Goal: Task Accomplishment & Management: Manage account settings

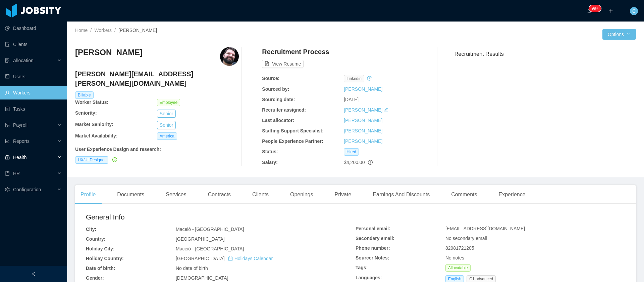
click at [44, 158] on div "Health" at bounding box center [33, 156] width 67 height 13
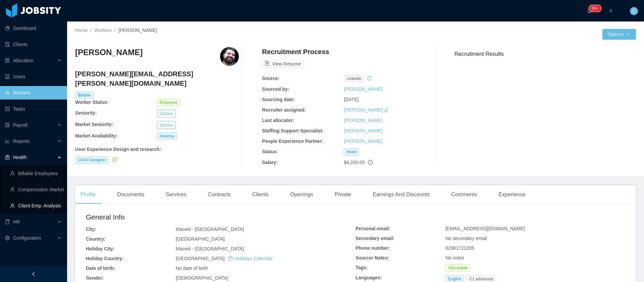
click at [37, 207] on link "Client Emp. Analysis" at bounding box center [36, 205] width 52 height 13
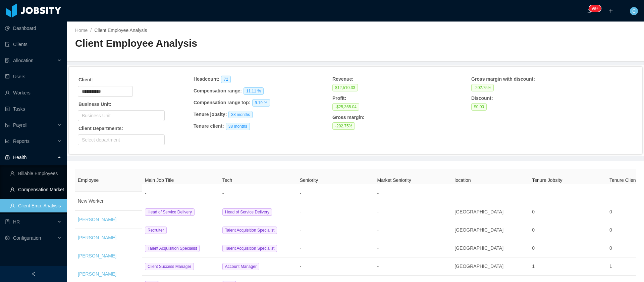
click at [44, 186] on link "Compensation Market" at bounding box center [36, 189] width 52 height 13
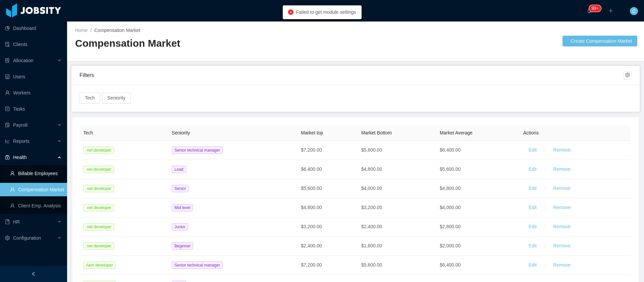
click at [44, 171] on link "Billable Employees" at bounding box center [36, 172] width 52 height 13
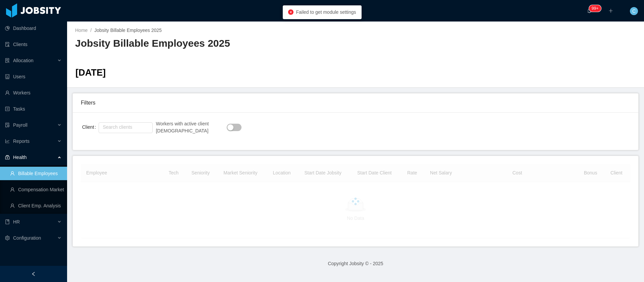
click at [227, 127] on button "button" at bounding box center [234, 126] width 15 height 7
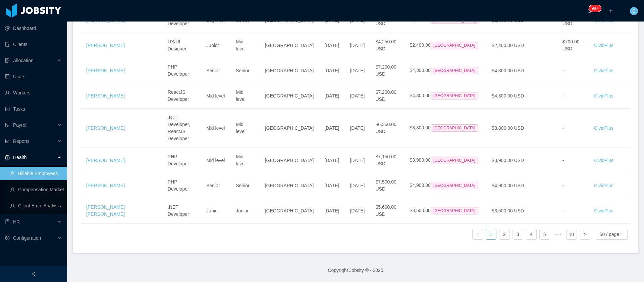
scroll to position [1598, 0]
click at [607, 229] on div "50 / page" at bounding box center [609, 234] width 19 height 10
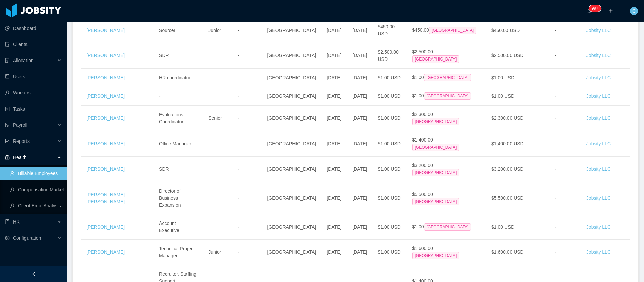
scroll to position [5093, 0]
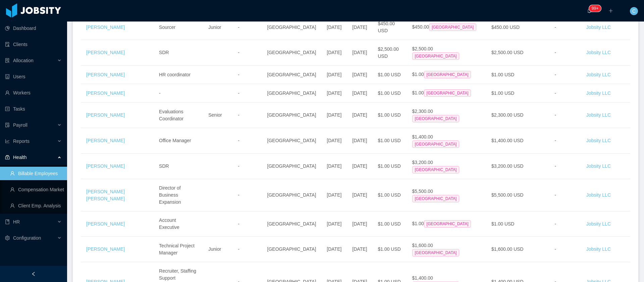
drag, startPoint x: 84, startPoint y: 214, endPoint x: 605, endPoint y: 171, distance: 522.8
copy tbody "Laryssa Carvalho .NET Developer Mid level Mid level Brazil Oct 4th, 2024 Oct 7t…"
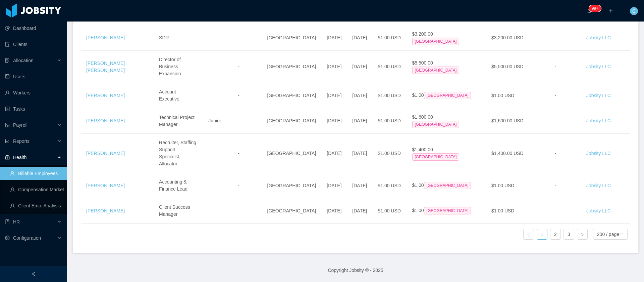
scroll to position [6444, 0]
click at [551, 229] on link "2" at bounding box center [556, 234] width 10 height 10
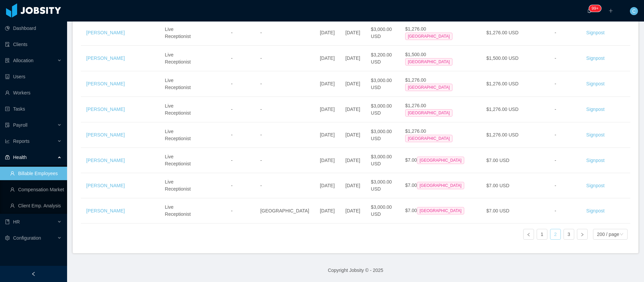
scroll to position [5488, 0]
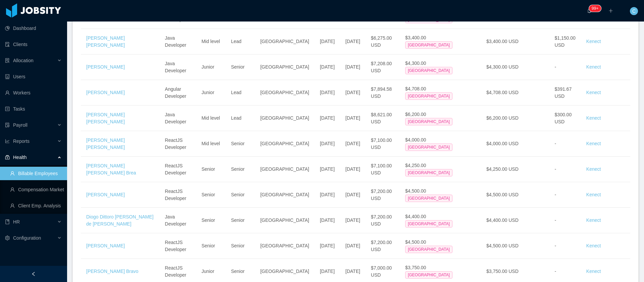
click at [633, 82] on section "··· 99+ ··· ··· C ··· Home / Jobsity Billable Employees 2025 / Jobsity Billable…" at bounding box center [355, 141] width 577 height 282
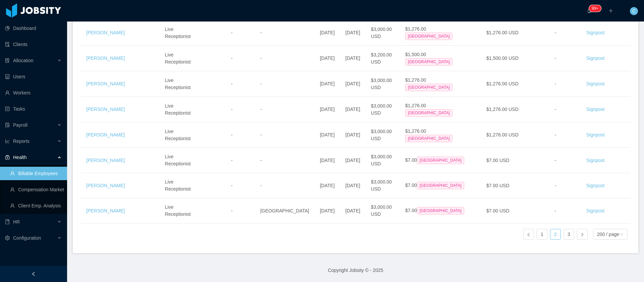
scroll to position [6479, 0]
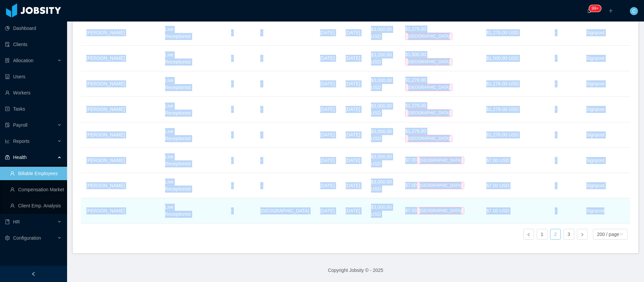
drag, startPoint x: 82, startPoint y: 158, endPoint x: 611, endPoint y: 205, distance: 531.3
copy tbody "Roberto Balarezo Java Developer Mid level Senior technical manager Ecuador Apr …"
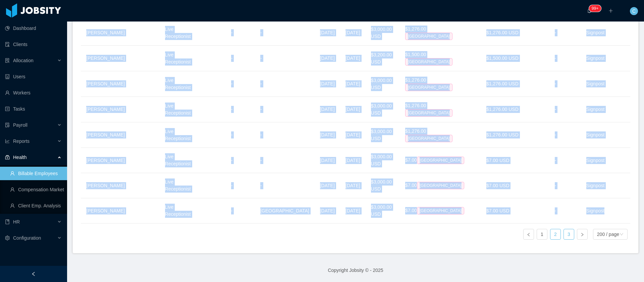
click at [564, 229] on link "3" at bounding box center [569, 234] width 10 height 10
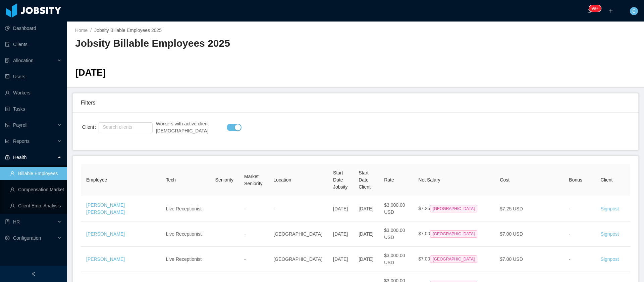
click at [436, 108] on div "Filters" at bounding box center [356, 102] width 550 height 19
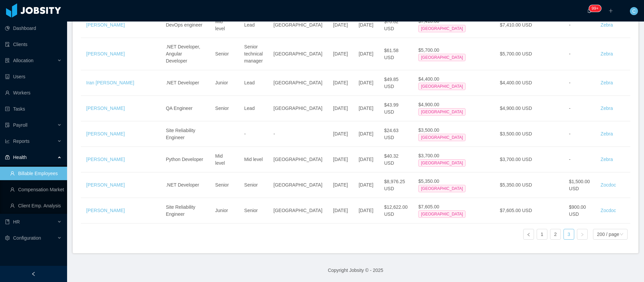
scroll to position [2493, 0]
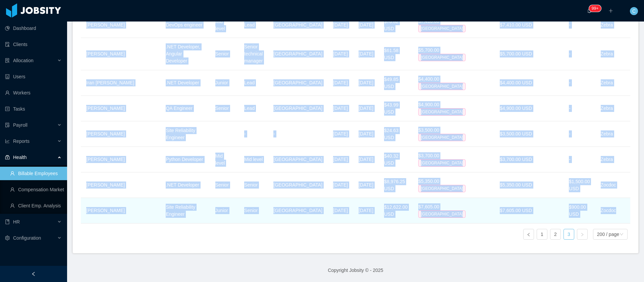
drag, startPoint x: 84, startPoint y: 214, endPoint x: 622, endPoint y: 208, distance: 538.2
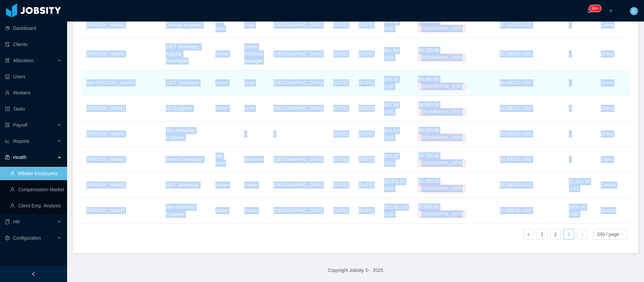
copy tbody "María Laura Díaz Live Receptionist - - Mar 14th, 2025 Mar 17th, 2025 $3,000.00 …"
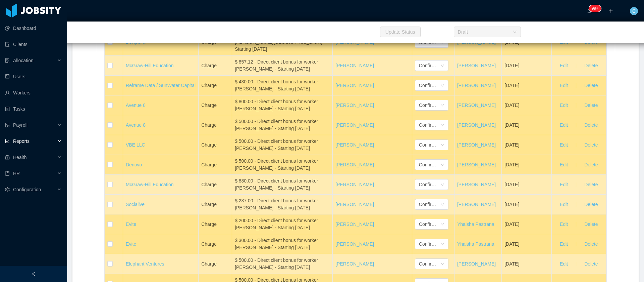
scroll to position [10082, 0]
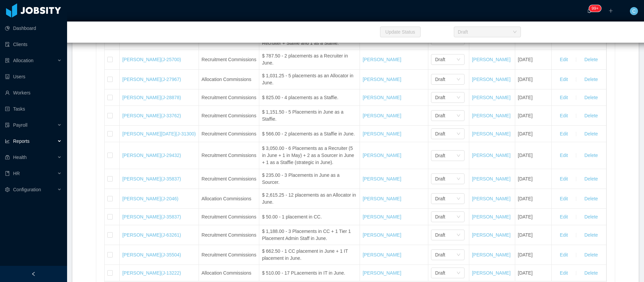
scroll to position [7364, 0]
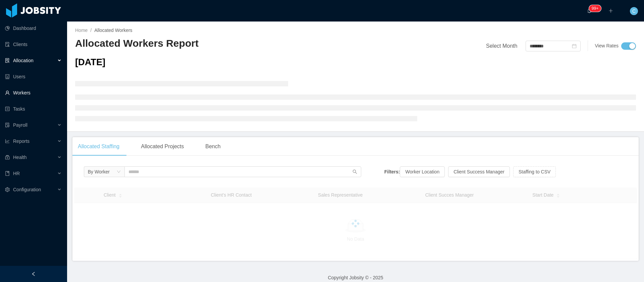
drag, startPoint x: 43, startPoint y: 91, endPoint x: 30, endPoint y: 93, distance: 12.6
click at [30, 93] on link "Workers" at bounding box center [33, 92] width 57 height 13
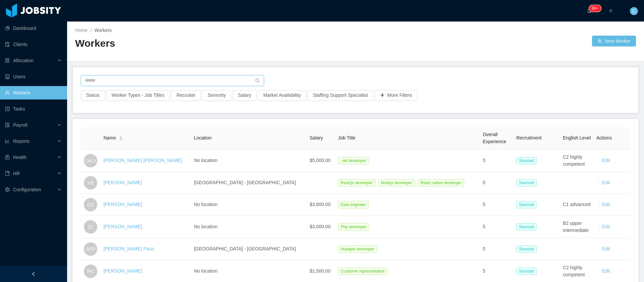
click at [154, 81] on input "text" at bounding box center [172, 80] width 183 height 11
paste input "*********"
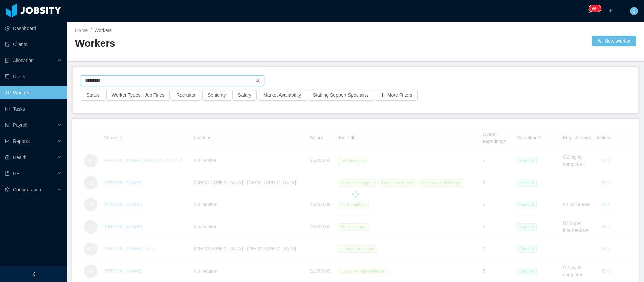
type input "*********"
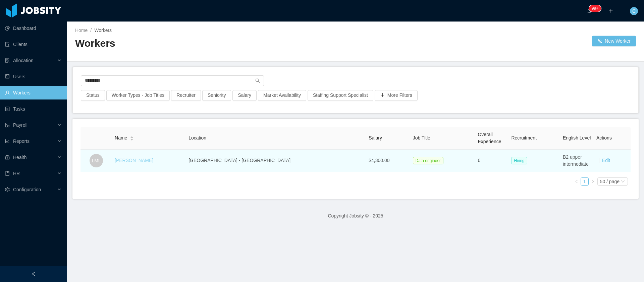
click at [148, 162] on link "Lays Moreira Lima" at bounding box center [134, 159] width 39 height 5
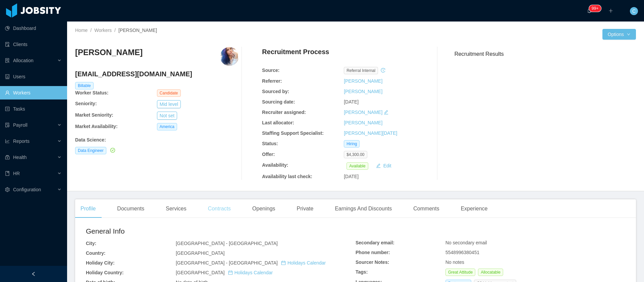
click at [216, 212] on div "Contracts" at bounding box center [220, 208] width 34 height 19
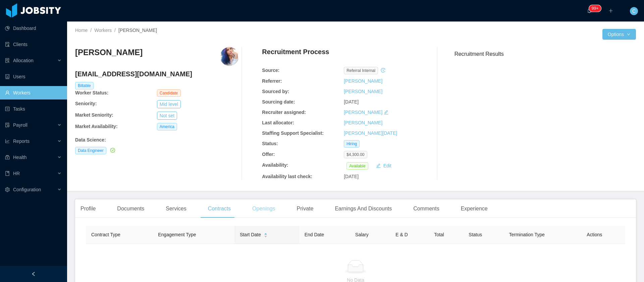
click at [260, 212] on div "Openings" at bounding box center [264, 208] width 34 height 19
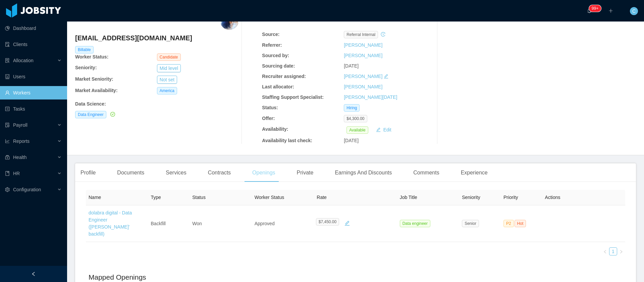
scroll to position [50, 0]
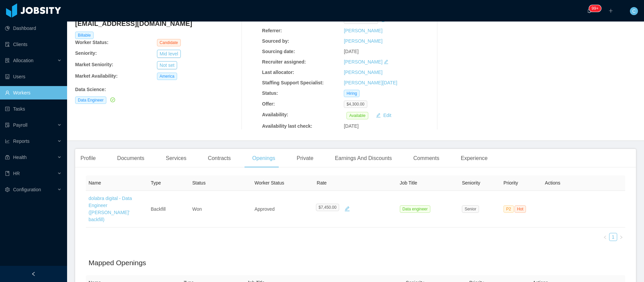
click at [48, 89] on link "Workers" at bounding box center [33, 92] width 57 height 13
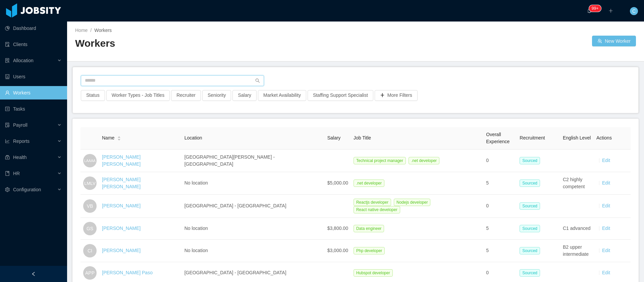
click at [113, 79] on input "text" at bounding box center [172, 80] width 183 height 11
paste input "**********"
type input "**********"
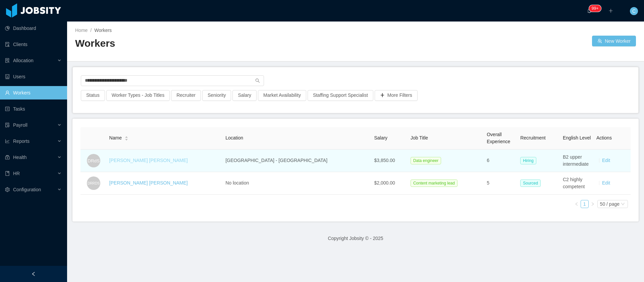
click at [163, 161] on link "Daniel Rodrigues de Sousa" at bounding box center [148, 159] width 79 height 5
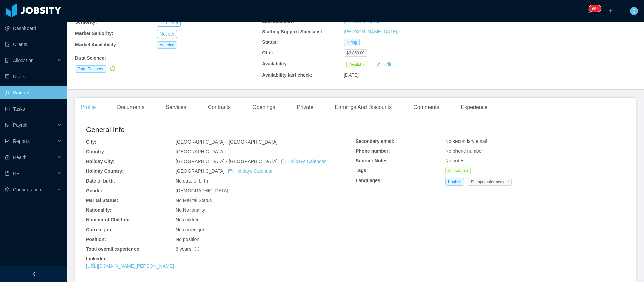
scroll to position [162, 0]
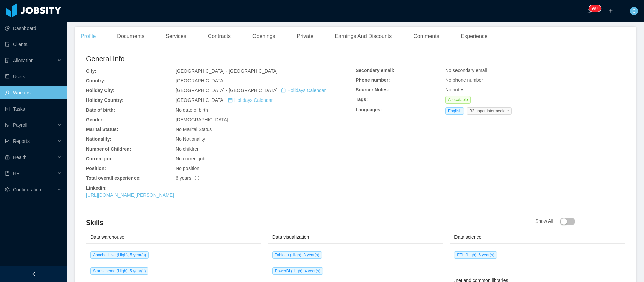
drag, startPoint x: 209, startPoint y: 199, endPoint x: 85, endPoint y: 195, distance: 124.5
copy link "https://www.linkedin.com/in/daniel-rodrigues-sousa"
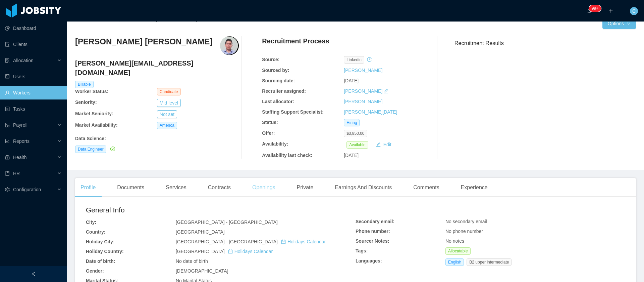
click at [260, 191] on div "Openings" at bounding box center [264, 187] width 34 height 19
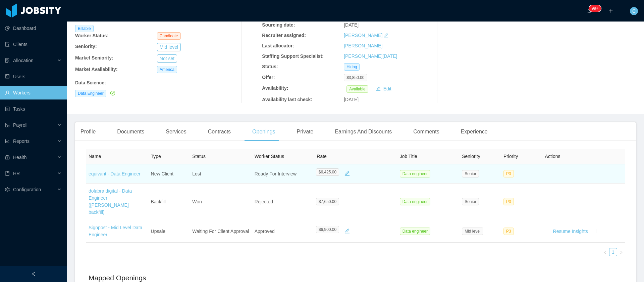
scroll to position [111, 0]
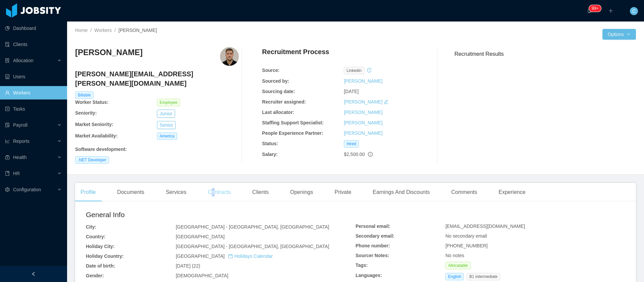
click at [212, 191] on div "Contracts" at bounding box center [220, 192] width 34 height 19
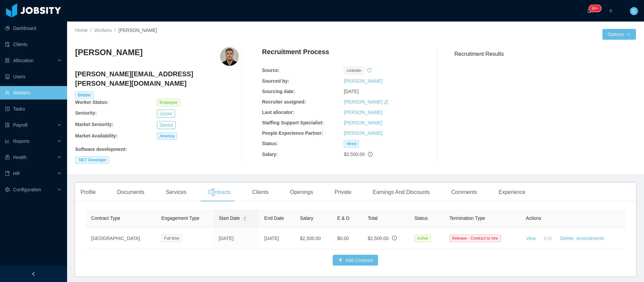
scroll to position [28, 0]
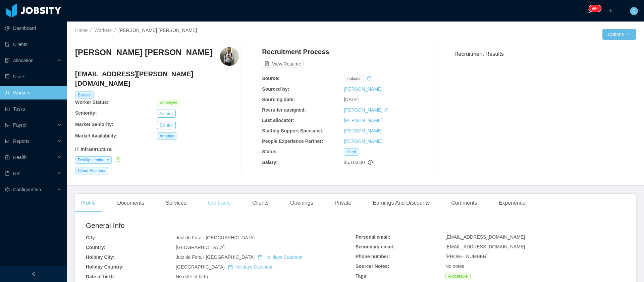
click at [229, 193] on div "Contracts" at bounding box center [220, 202] width 34 height 19
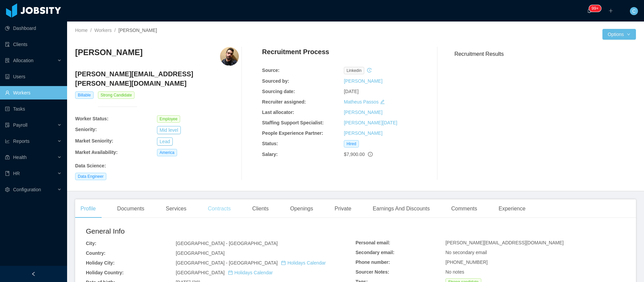
click at [220, 199] on div "Contracts" at bounding box center [220, 208] width 34 height 19
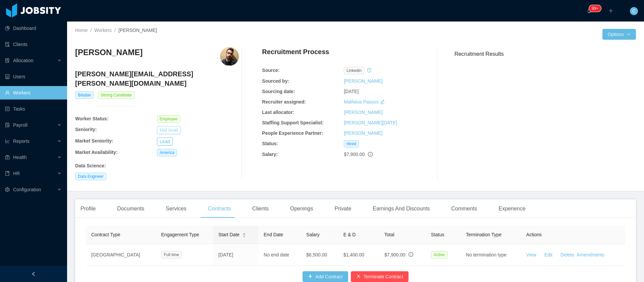
click at [176, 126] on button "Mid level" at bounding box center [169, 130] width 24 height 8
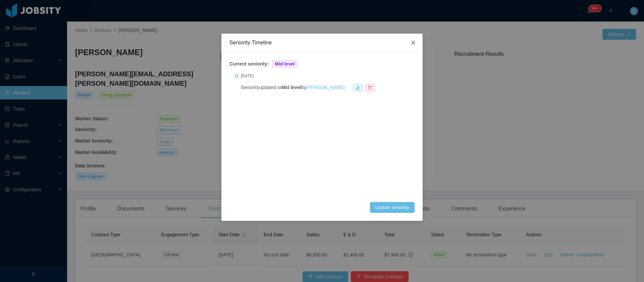
click at [412, 45] on icon "icon: close" at bounding box center [413, 42] width 5 height 5
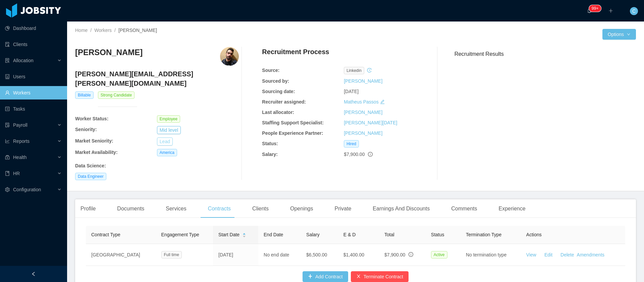
click at [165, 137] on button "Lead" at bounding box center [165, 141] width 16 height 8
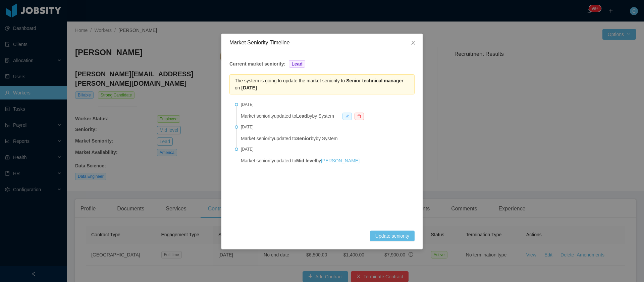
click at [349, 117] on icon "icon: edit" at bounding box center [347, 116] width 4 height 4
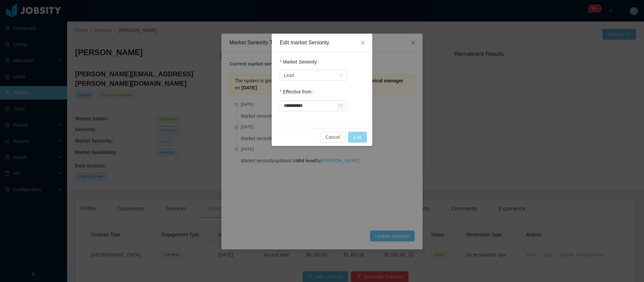
click at [356, 135] on button "Edit" at bounding box center [357, 137] width 19 height 11
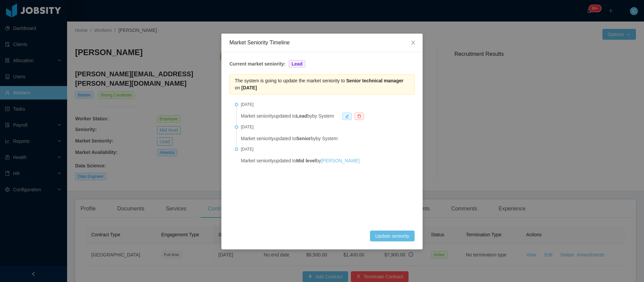
click at [184, 166] on div "Market Seniority Timeline Current market seniority: Lead The system is going to…" at bounding box center [322, 141] width 644 height 282
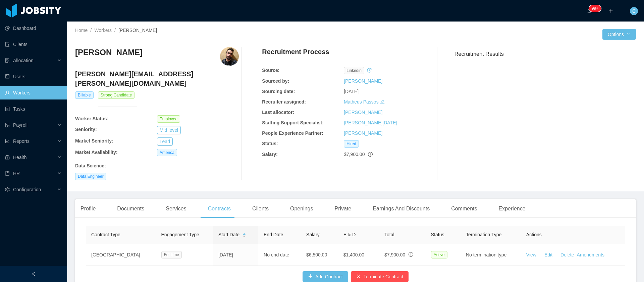
click at [75, 56] on h3 "Luis Felipe Bueno" at bounding box center [108, 52] width 67 height 11
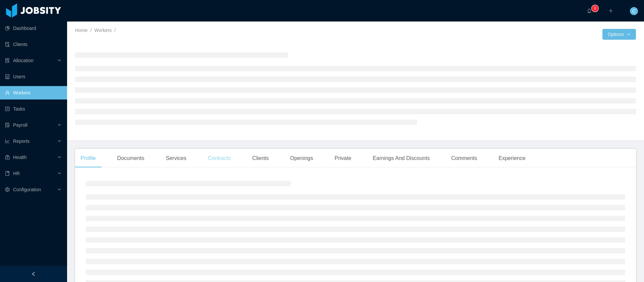
click at [220, 154] on div "Contracts" at bounding box center [220, 158] width 34 height 19
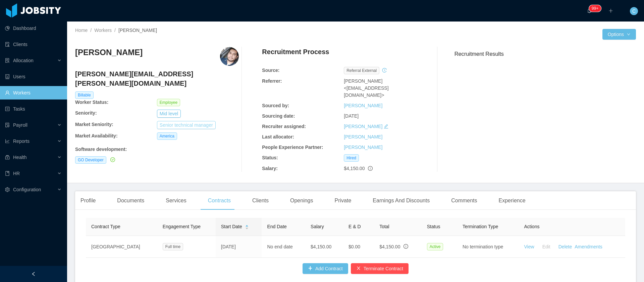
click at [207, 121] on button "Senior technical manager" at bounding box center [186, 125] width 59 height 8
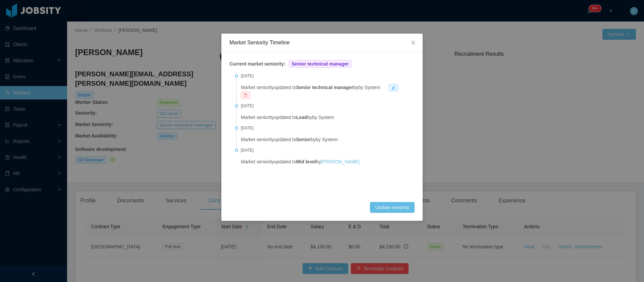
click at [247, 95] on icon "icon: delete" at bounding box center [246, 95] width 4 height 4
click at [268, 80] on button "Remove" at bounding box center [270, 77] width 23 height 8
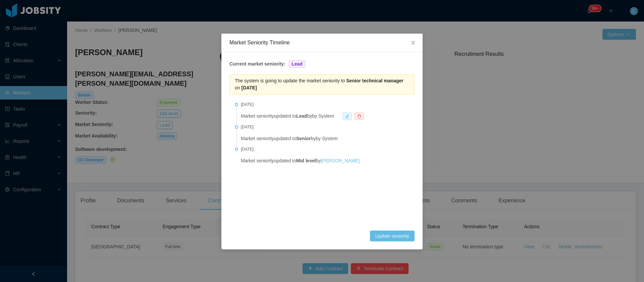
click at [352, 119] on span at bounding box center [347, 115] width 9 height 7
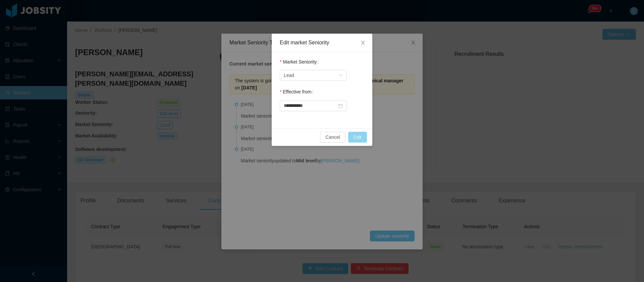
click at [355, 134] on button "Edit" at bounding box center [357, 137] width 19 height 11
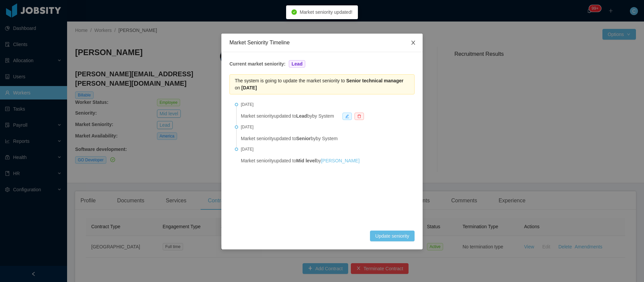
click at [412, 46] on span "Close" at bounding box center [413, 43] width 19 height 19
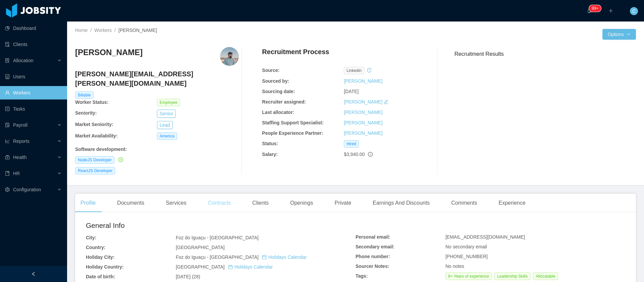
click at [222, 193] on div "Contracts" at bounding box center [220, 202] width 34 height 19
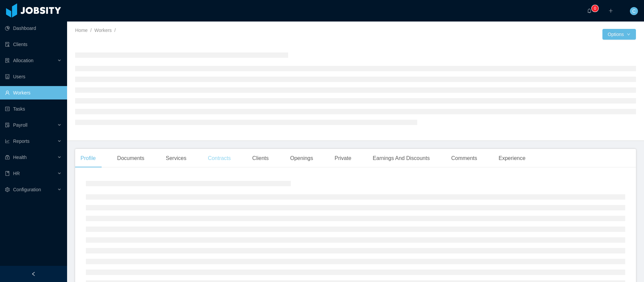
click at [226, 165] on div "Contracts" at bounding box center [220, 158] width 34 height 19
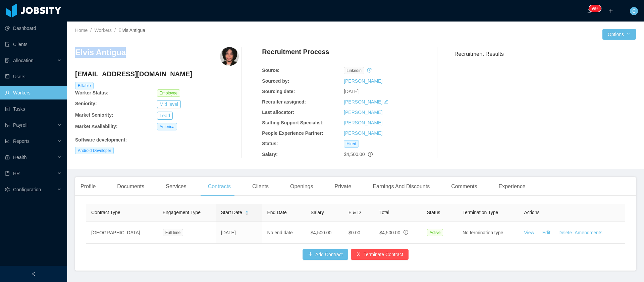
drag, startPoint x: 138, startPoint y: 56, endPoint x: 75, endPoint y: 56, distance: 62.4
click at [75, 56] on div "Elvis Antigua" at bounding box center [157, 56] width 164 height 19
copy h3 "Elvis Antigua"
click at [168, 116] on button "Lead" at bounding box center [165, 115] width 16 height 8
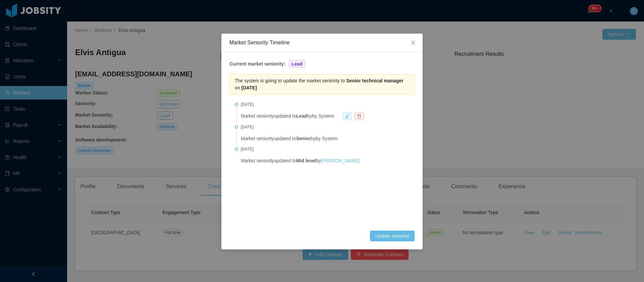
click at [349, 118] on icon "icon: edit" at bounding box center [347, 116] width 4 height 4
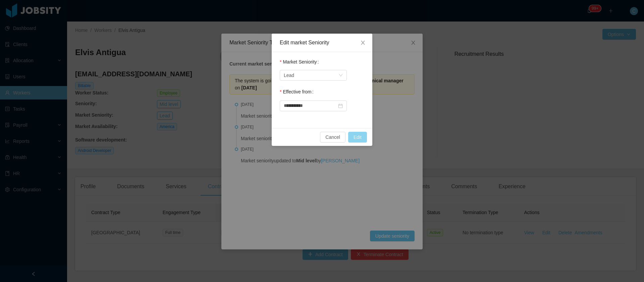
click at [355, 137] on button "Edit" at bounding box center [357, 137] width 19 height 11
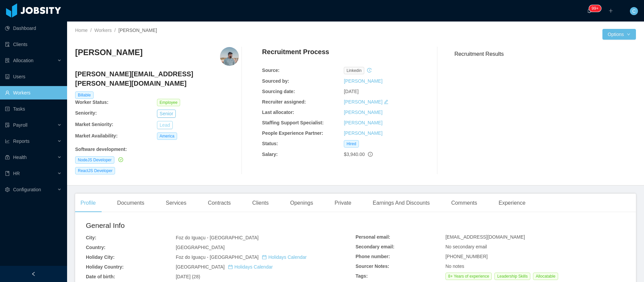
click at [165, 121] on button "Lead" at bounding box center [165, 125] width 16 height 8
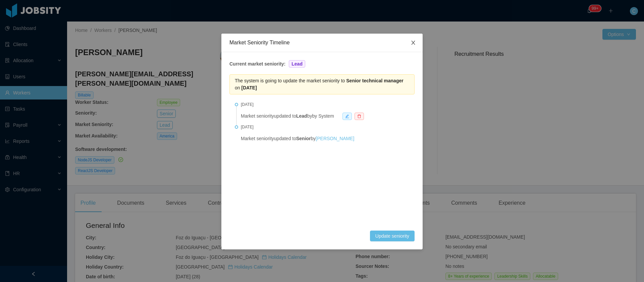
click at [417, 42] on span "Close" at bounding box center [413, 43] width 19 height 19
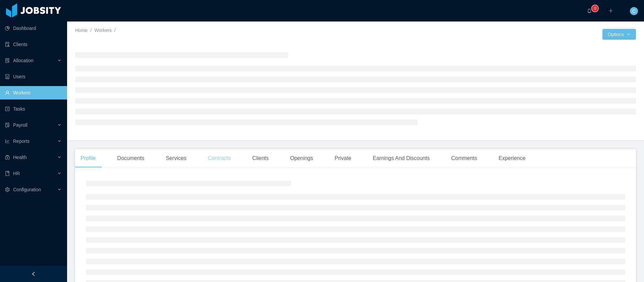
click at [211, 155] on div "Contracts" at bounding box center [220, 158] width 34 height 19
click at [227, 154] on div "Contracts" at bounding box center [220, 158] width 34 height 19
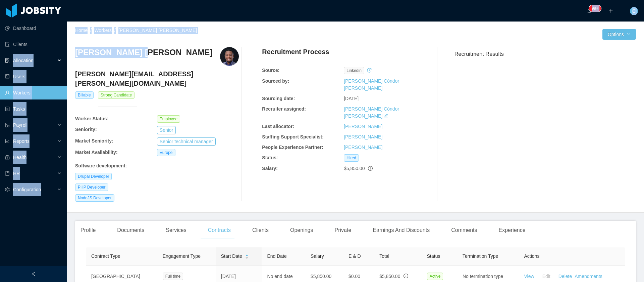
drag, startPoint x: 140, startPoint y: 55, endPoint x: 0, endPoint y: 65, distance: 140.3
click at [0, 65] on section "Dashboard Clients Allocation Users Workers Tasks Payroll Reports Health HR Conf…" at bounding box center [322, 141] width 644 height 282
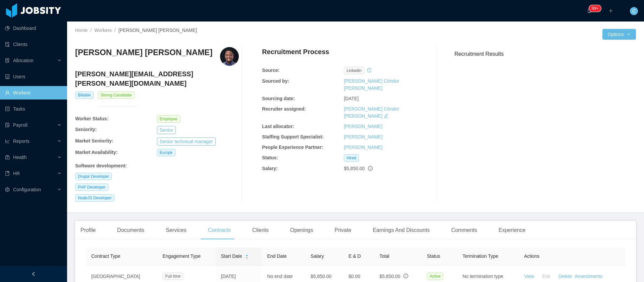
click at [158, 55] on h3 "[PERSON_NAME] [PERSON_NAME]" at bounding box center [143, 52] width 137 height 11
drag, startPoint x: 125, startPoint y: 62, endPoint x: 67, endPoint y: 62, distance: 57.7
click at [67, 62] on div "Home / Workers / Gregory Wanjama Mwaura / Options Gregory Wanjama Mwaura gregor…" at bounding box center [355, 116] width 577 height 191
copy h3 "[PERSON_NAME] [PERSON_NAME]"
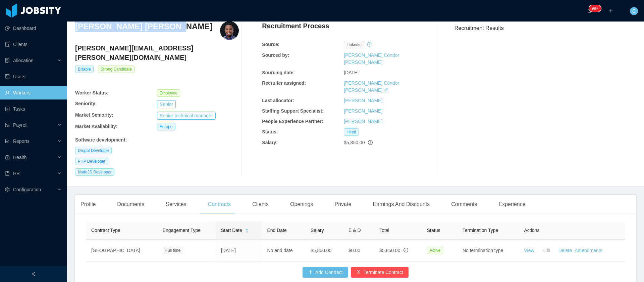
scroll to position [62, 0]
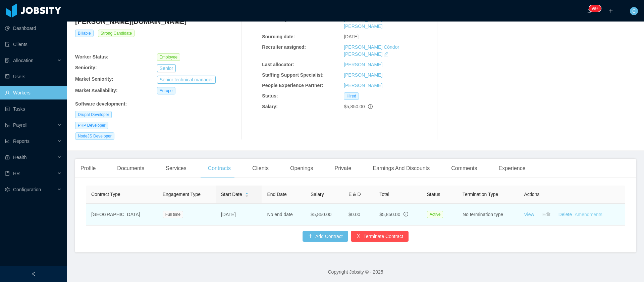
click at [585, 211] on link "Amendments" at bounding box center [589, 213] width 28 height 5
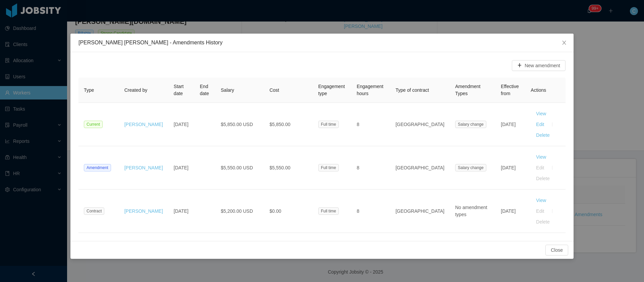
click at [108, 65] on div "New amendment" at bounding box center [322, 65] width 487 height 11
click at [529, 70] on button "New amendment" at bounding box center [539, 65] width 54 height 11
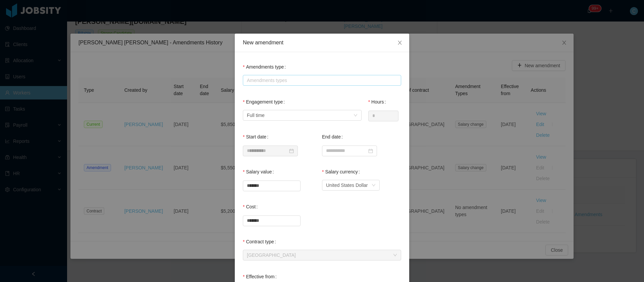
click at [269, 82] on div "Amendments types" at bounding box center [320, 80] width 147 height 7
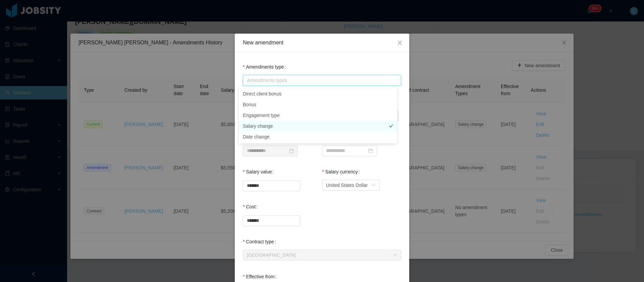
click at [270, 126] on li "Salary change" at bounding box center [318, 125] width 158 height 11
click at [321, 65] on div "Amendments type Amendments types Salary change" at bounding box center [322, 73] width 158 height 27
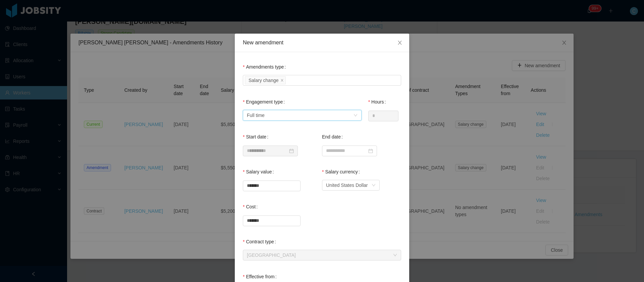
click at [286, 116] on div "Select engagement type Full time" at bounding box center [300, 115] width 106 height 10
click at [269, 137] on li "Part time" at bounding box center [298, 139] width 119 height 11
type input "*"
click at [5, 197] on div "**********" at bounding box center [322, 141] width 644 height 282
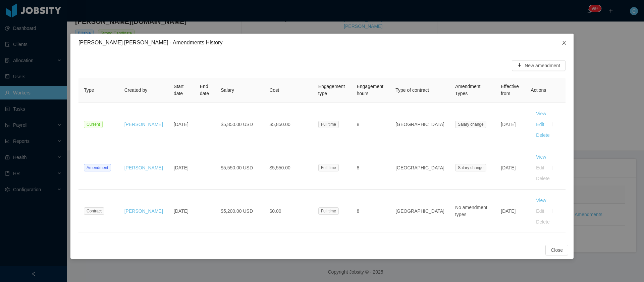
click at [562, 43] on icon "icon: close" at bounding box center [564, 42] width 5 height 5
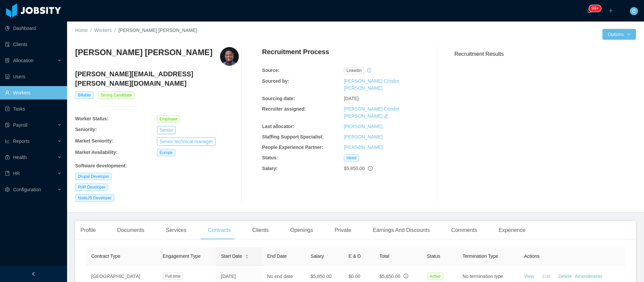
scroll to position [50, 0]
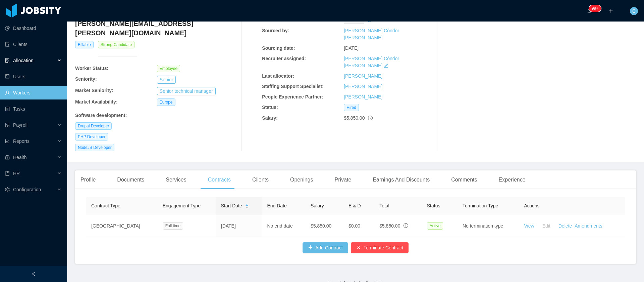
click at [45, 55] on div "Allocation" at bounding box center [33, 60] width 67 height 13
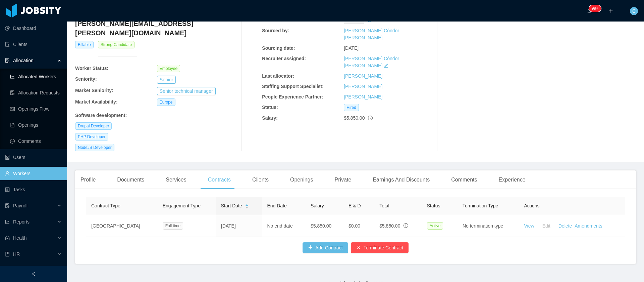
click at [42, 74] on link "Allocated Workers" at bounding box center [36, 76] width 52 height 13
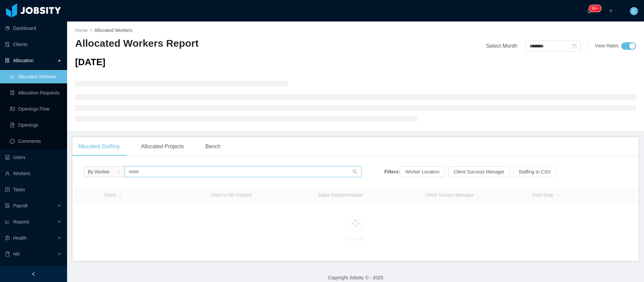
click at [155, 172] on input "text" at bounding box center [242, 171] width 237 height 11
paste input "**********"
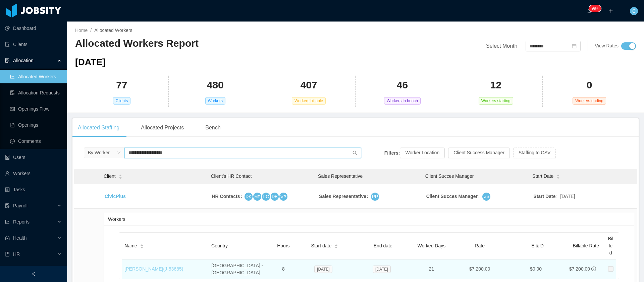
type input "**********"
click at [179, 268] on link "Douglas Vieira Gomes (J- 53685 )" at bounding box center [153, 268] width 59 height 5
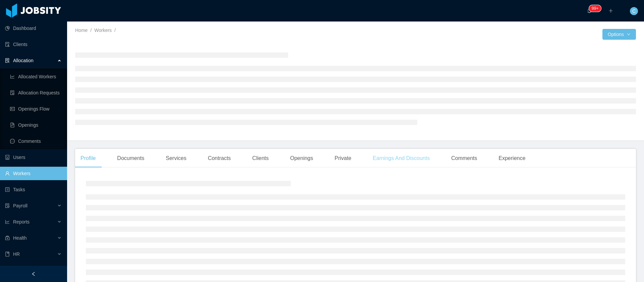
click at [418, 159] on div "Earnings And Discounts" at bounding box center [401, 158] width 68 height 19
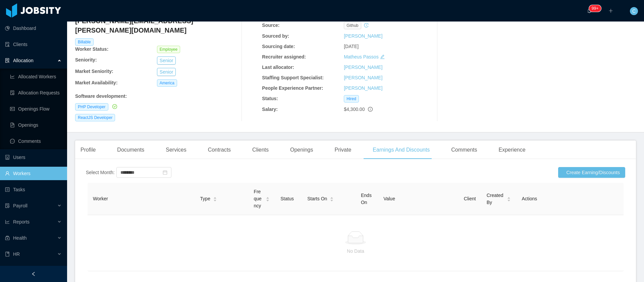
scroll to position [85, 0]
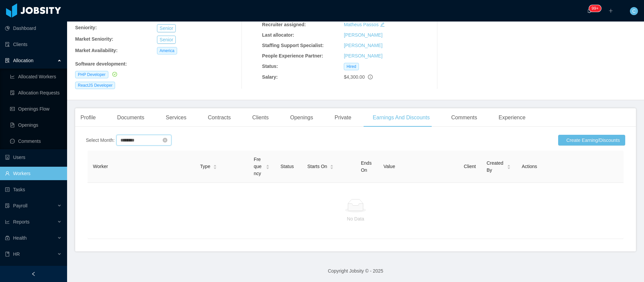
click at [140, 135] on input "********" at bounding box center [143, 140] width 55 height 11
click at [133, 191] on link "Jul" at bounding box center [131, 191] width 20 height 8
type input "********"
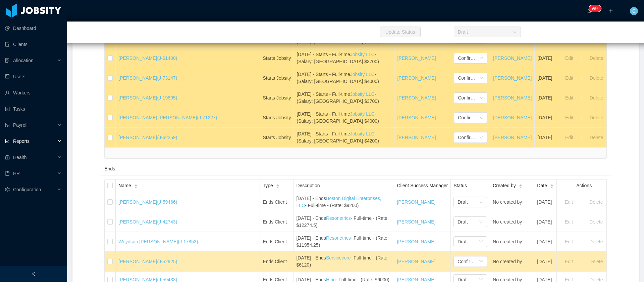
scroll to position [503, 0]
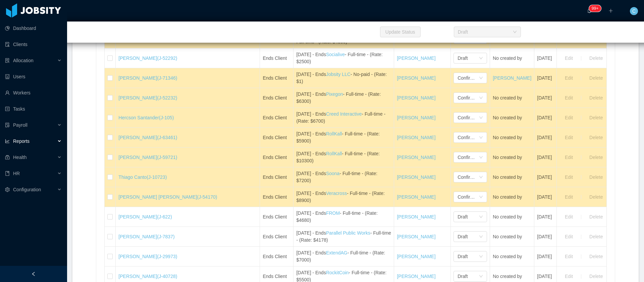
scroll to position [662, 0]
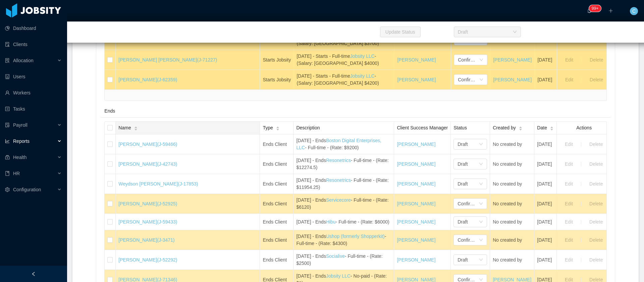
click at [126, 131] on span "Name" at bounding box center [124, 127] width 12 height 7
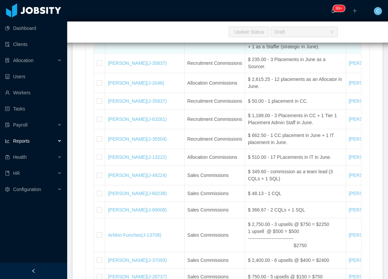
scroll to position [7501, 0]
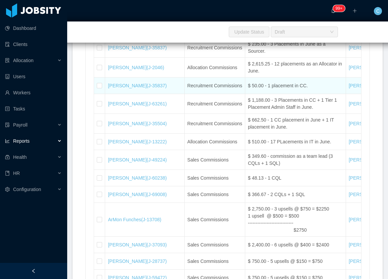
click at [195, 94] on td "Recruitment Commissions" at bounding box center [215, 86] width 60 height 16
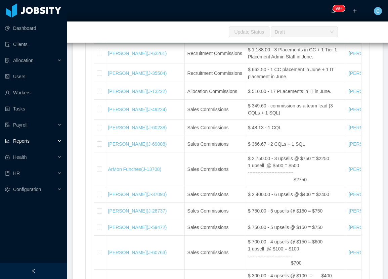
scroll to position [7602, 0]
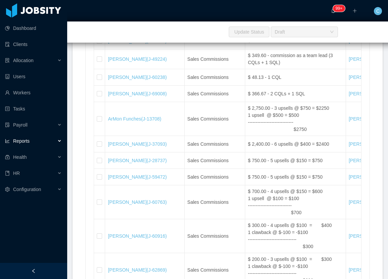
click at [214, 33] on td "Recruitment Commissions" at bounding box center [215, 23] width 60 height 20
drag, startPoint x: 282, startPoint y: 152, endPoint x: 236, endPoint y: 141, distance: 47.3
click at [245, 33] on td "$ 662.50 - 1 CC placement in June + 1 IT placement in June." at bounding box center [295, 23] width 101 height 20
drag, startPoint x: 281, startPoint y: 149, endPoint x: 235, endPoint y: 143, distance: 46.7
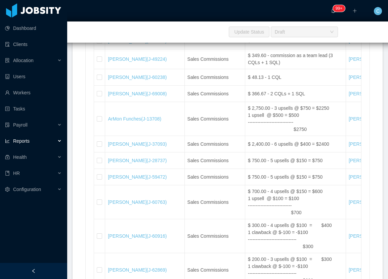
click at [235, 33] on tr "Lourdes Sanchis (J-35504) Recruitment Commissions $ 662.50 - 1 CC placement in …" at bounding box center [328, 23] width 469 height 20
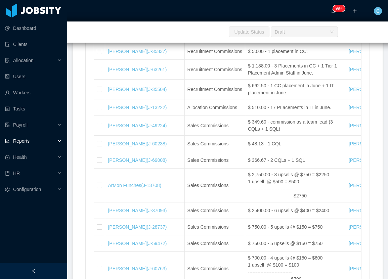
scroll to position [7551, 0]
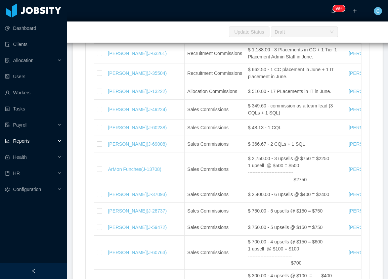
click at [208, 12] on div "··· 99+ ··· ··· C ···" at bounding box center [193, 10] width 389 height 21
click at [71, 154] on section "··· 99+ ··· ··· C ··· Home / End Of Month / End Of Month Report Select Month **…" at bounding box center [227, 139] width 320 height 279
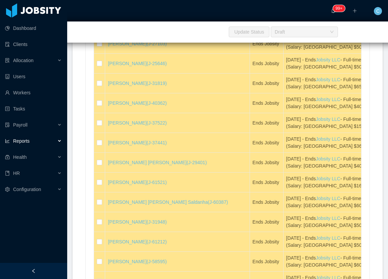
scroll to position [1928, 0]
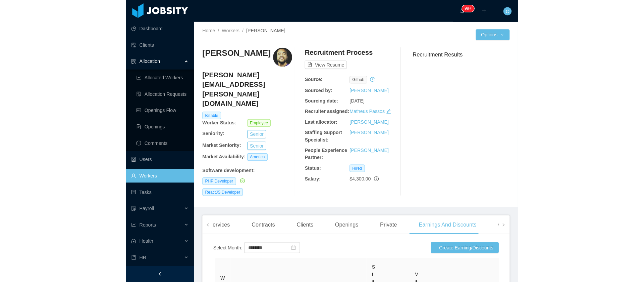
scroll to position [69, 0]
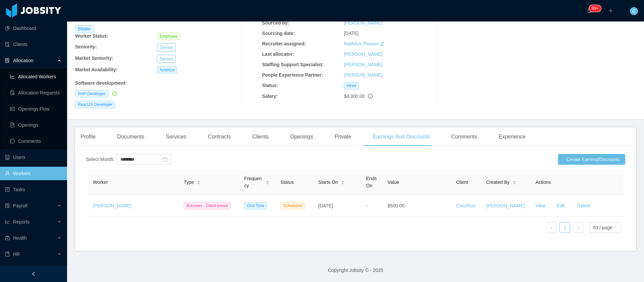
click at [27, 80] on link "Allocated Workers" at bounding box center [36, 76] width 52 height 13
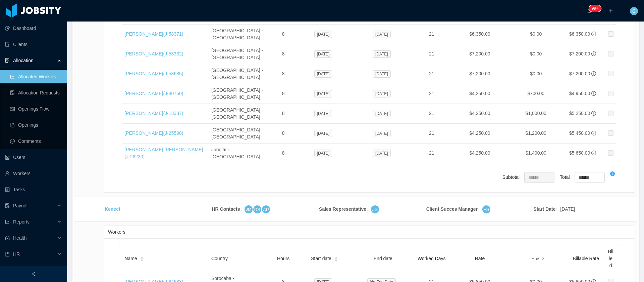
scroll to position [782, 0]
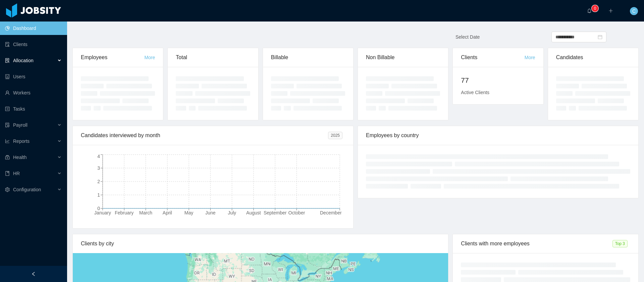
click at [53, 63] on div "Allocation" at bounding box center [33, 60] width 67 height 13
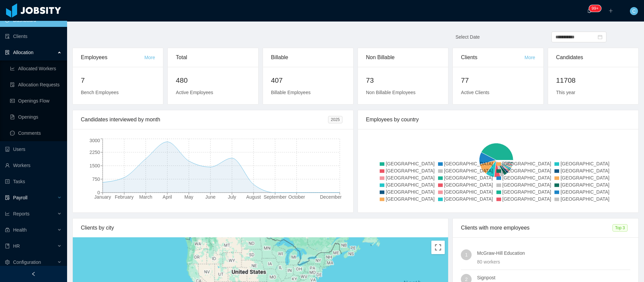
scroll to position [12, 0]
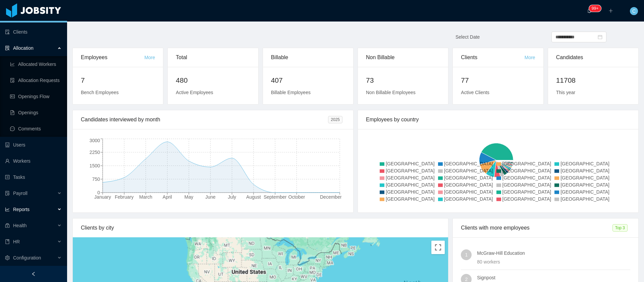
click at [23, 205] on div "Reports" at bounding box center [33, 208] width 67 height 13
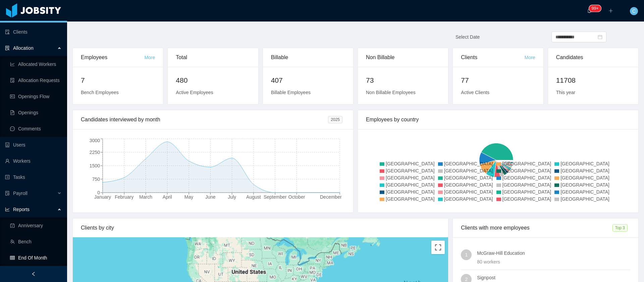
click at [31, 259] on link "End Of Month" at bounding box center [36, 257] width 52 height 13
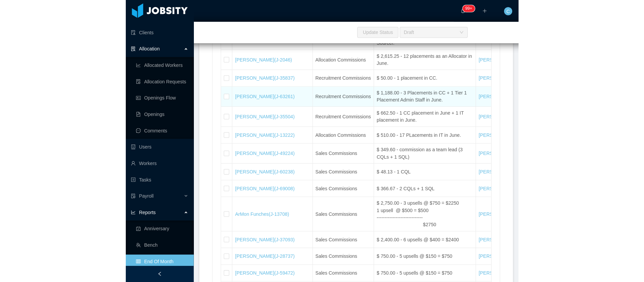
scroll to position [7526, 0]
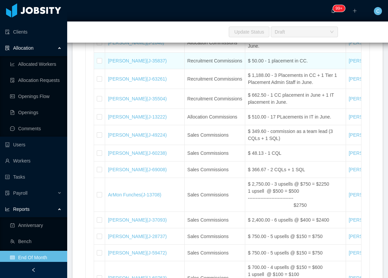
drag, startPoint x: 304, startPoint y: 174, endPoint x: 284, endPoint y: 174, distance: 20.1
click at [304, 69] on td "$ 50.00 - 1 placement in CC." at bounding box center [295, 61] width 101 height 16
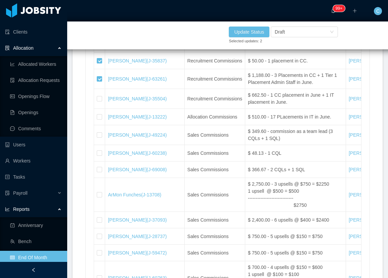
click at [144, 40] on div "Update Status Selected updates: 2 Draft" at bounding box center [229, 35] width 388 height 28
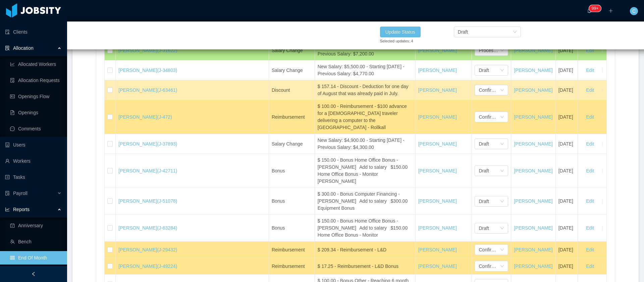
scroll to position [11099, 0]
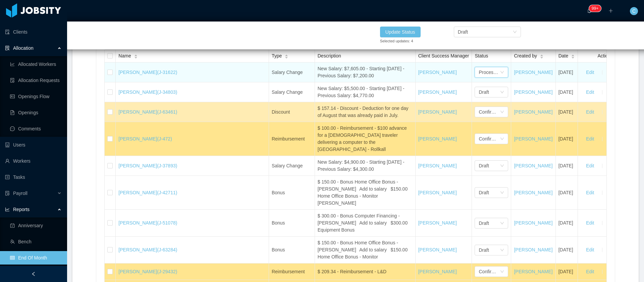
click at [475, 78] on div "Processed" at bounding box center [492, 72] width 34 height 11
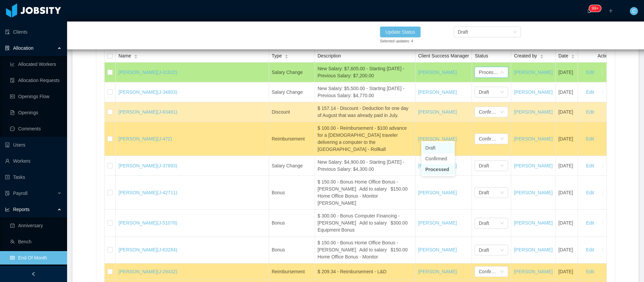
click at [435, 145] on li "Draft" at bounding box center [438, 147] width 34 height 11
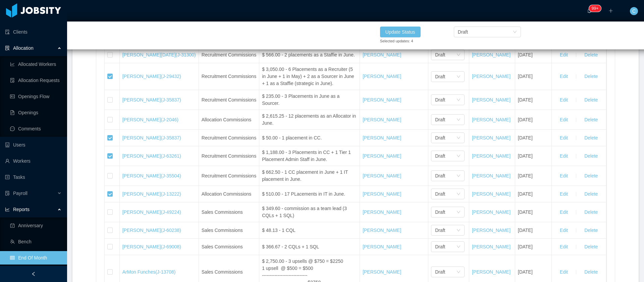
scroll to position [7399, 0]
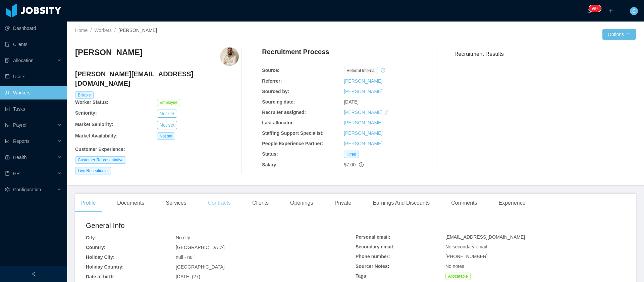
click at [222, 194] on div "Contracts" at bounding box center [220, 202] width 34 height 19
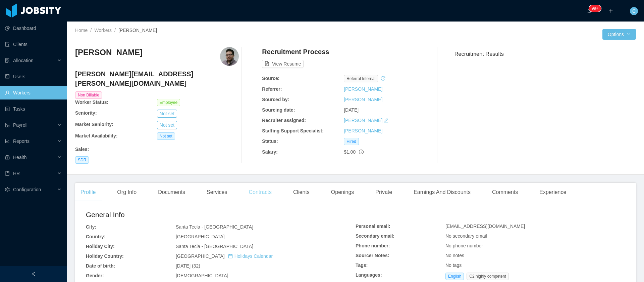
click at [258, 184] on div "Contracts" at bounding box center [260, 192] width 34 height 19
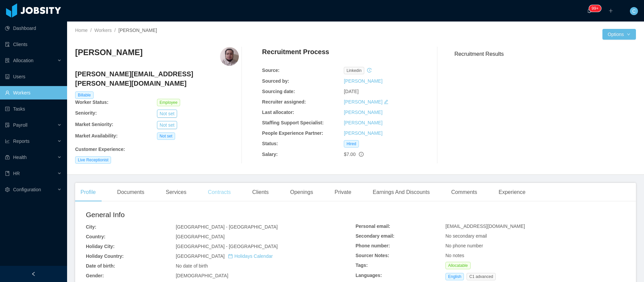
click at [221, 189] on div "Contracts" at bounding box center [220, 192] width 34 height 19
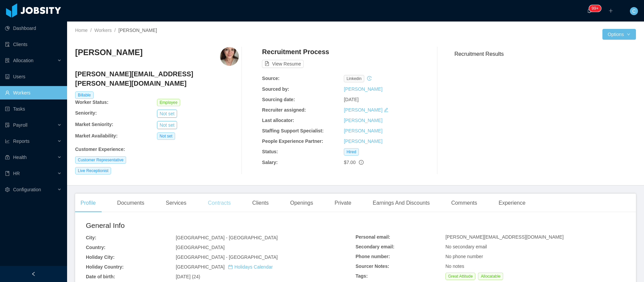
click at [219, 193] on div "Contracts" at bounding box center [220, 202] width 34 height 19
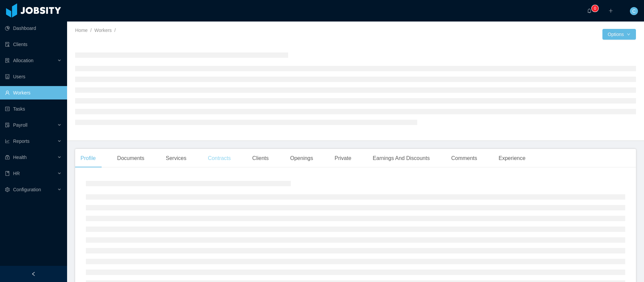
click at [221, 154] on div "Contracts" at bounding box center [220, 158] width 34 height 19
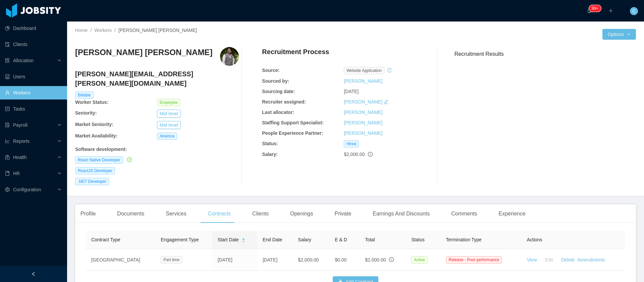
click at [165, 56] on h3 "[PERSON_NAME] [PERSON_NAME]" at bounding box center [143, 52] width 137 height 11
copy h3 "[PERSON_NAME] [PERSON_NAME]"
click at [88, 204] on div "Profile" at bounding box center [88, 213] width 26 height 19
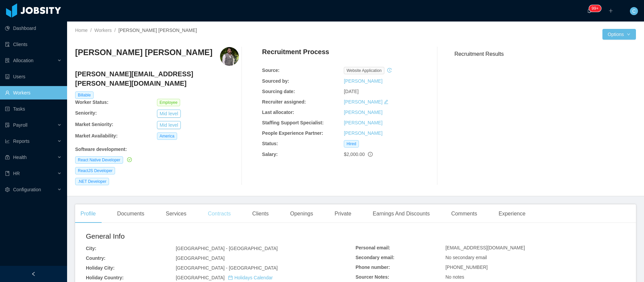
click at [216, 208] on div "Contracts" at bounding box center [220, 213] width 34 height 19
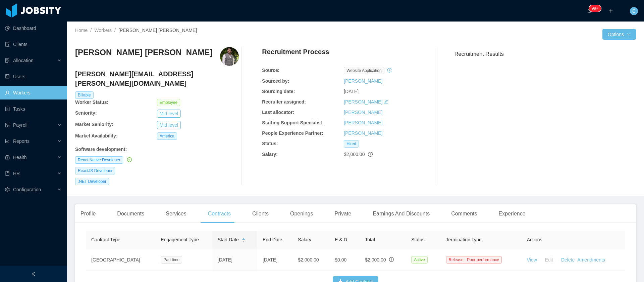
click at [87, 231] on th "Contract Type" at bounding box center [120, 240] width 69 height 18
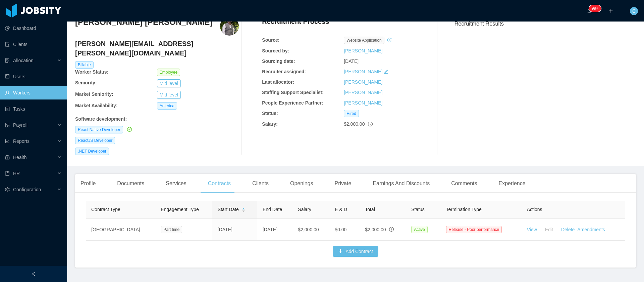
scroll to position [45, 0]
